Goal: Information Seeking & Learning: Check status

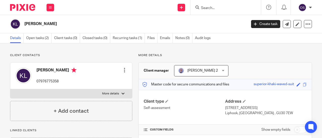
click at [207, 73] on span "[PERSON_NAME] 2" at bounding box center [198, 71] width 40 height 11
click at [148, 21] on div "[PERSON_NAME]" at bounding box center [126, 24] width 233 height 11
click at [221, 71] on div "Jane Capel 2 Jane Capel 2" at bounding box center [201, 70] width 54 height 11
click at [127, 24] on h2 "[PERSON_NAME]" at bounding box center [111, 23] width 175 height 5
click at [189, 68] on span "Jane Capel 2" at bounding box center [198, 71] width 40 height 11
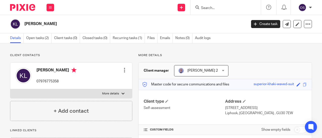
click at [196, 66] on span "Jane Capel 2" at bounding box center [198, 71] width 40 height 11
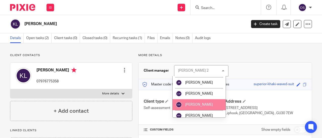
scroll to position [19, 0]
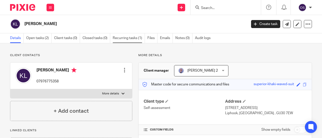
click at [117, 38] on link "Recurring tasks (1)" at bounding box center [129, 38] width 32 height 10
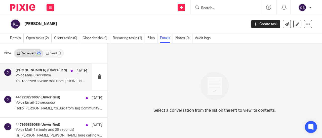
click at [57, 76] on p "Voice Mail (0 seconds)" at bounding box center [44, 76] width 57 height 4
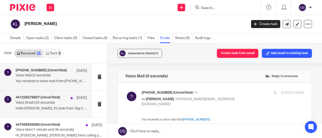
click at [55, 102] on p "Voice Email (25 seconds)" at bounding box center [44, 103] width 57 height 4
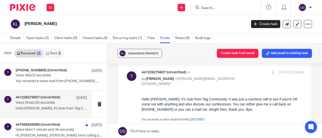
scroll to position [25, 0]
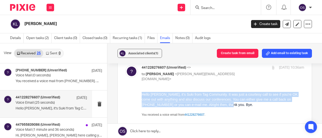
drag, startPoint x: 141, startPoint y: 94, endPoint x: 217, endPoint y: 106, distance: 76.6
click at [217, 106] on div "Hello [PERSON_NAME], it's Suki from Tag Community. It was just a courtesy call …" at bounding box center [222, 127] width 162 height 71
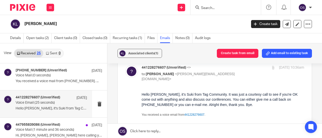
click at [201, 127] on div "You received a voice email from 441228276607 ." at bounding box center [222, 122] width 162 height 20
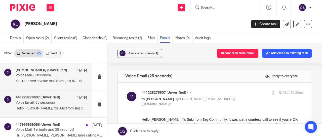
click at [43, 76] on p "Voice Mail (0 seconds)" at bounding box center [44, 76] width 57 height 4
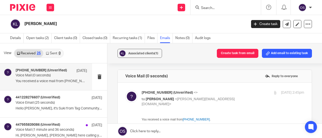
click at [240, 93] on p "[PHONE_NUMBER] (Unverified) <>" at bounding box center [195, 92] width 108 height 5
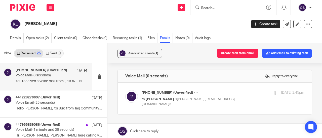
click at [240, 97] on p "to [PERSON_NAME] <[PERSON_NAME][EMAIL_ADDRESS][DOMAIN_NAME]>" at bounding box center [195, 102] width 108 height 10
checkbox input "true"
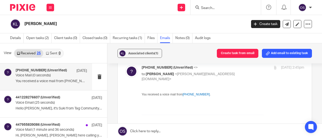
scroll to position [50, 0]
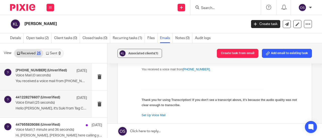
click at [71, 102] on div "441228276607 (Unverified) [DATE] Voice Email (25 seconds) Hello [PERSON_NAME], …" at bounding box center [51, 104] width 71 height 17
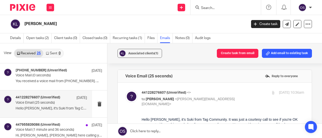
scroll to position [0, 0]
click at [37, 128] on p "Voice Mail (1 minute and 36 seconds)" at bounding box center [44, 130] width 57 height 4
